Goal: Information Seeking & Learning: Learn about a topic

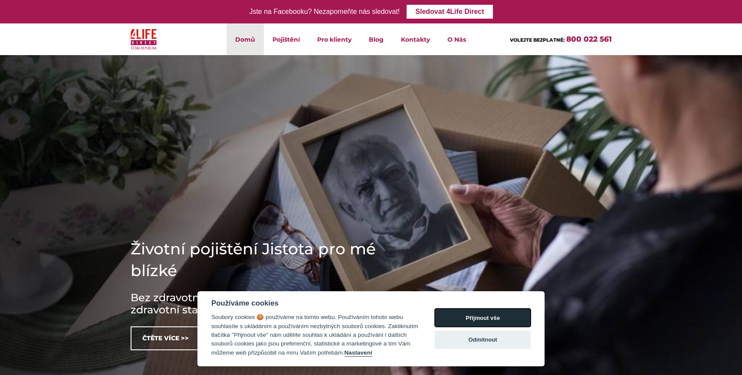
click at [489, 316] on button "Přijmout vše" at bounding box center [483, 318] width 96 height 18
checkbox input "true"
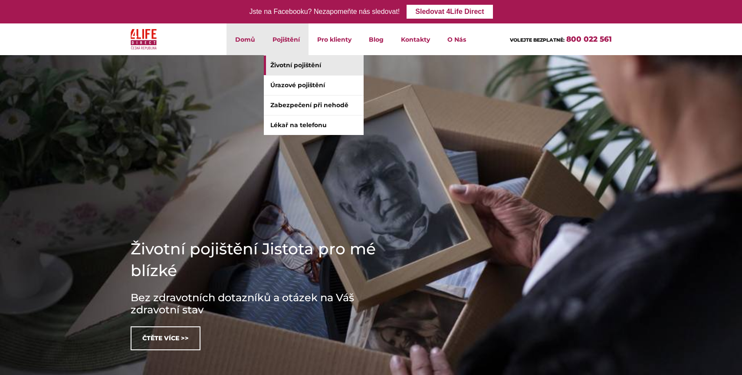
click at [292, 63] on link "Životní pojištění" at bounding box center [314, 66] width 100 height 20
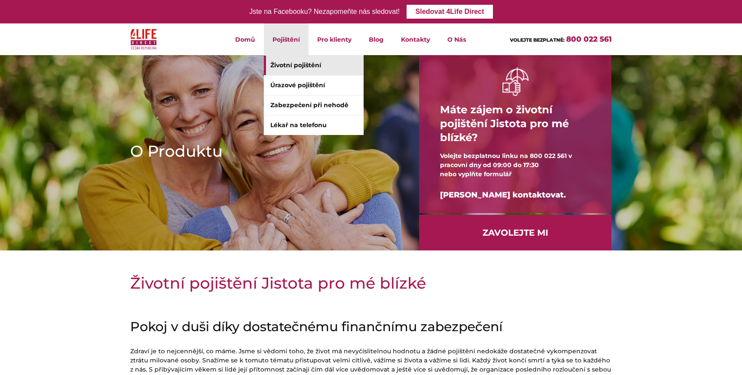
click at [285, 38] on li "Pojištění Životní pojištění Úrazové pojištění Zabezpečení při nehodě Lékař na t…" at bounding box center [286, 39] width 45 height 32
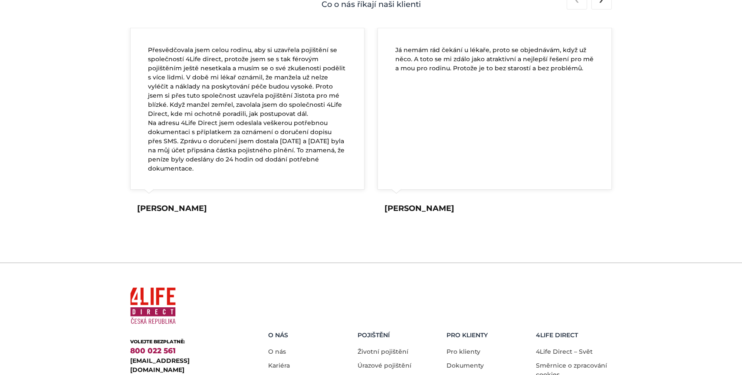
scroll to position [1672, 0]
